Goal: Information Seeking & Learning: Check status

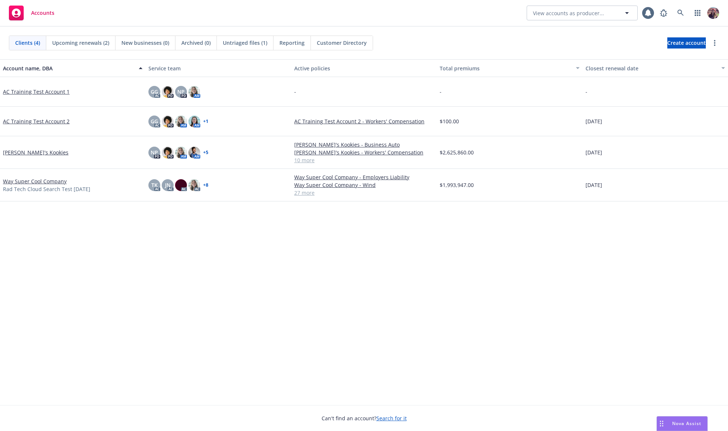
click at [183, 27] on div "Clients (4) Upcoming renewals (2) New businesses (0) Archived (0) Untriaged fil…" at bounding box center [364, 43] width 728 height 33
click at [285, 44] on span "Reporting" at bounding box center [292, 43] width 25 height 8
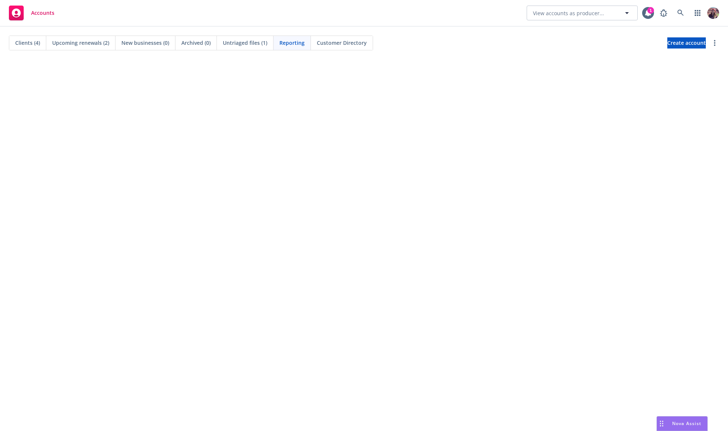
click at [165, 19] on div "Accounts View accounts as producer... 1" at bounding box center [364, 13] width 728 height 27
